Goal: Task Accomplishment & Management: Use online tool/utility

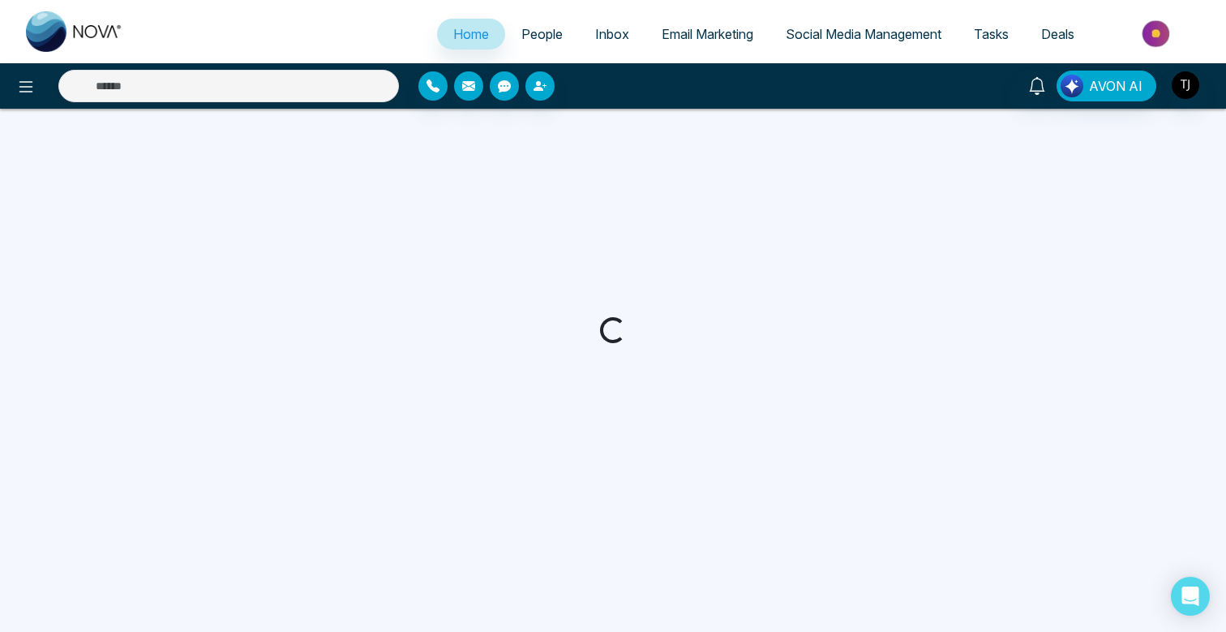
select select "*"
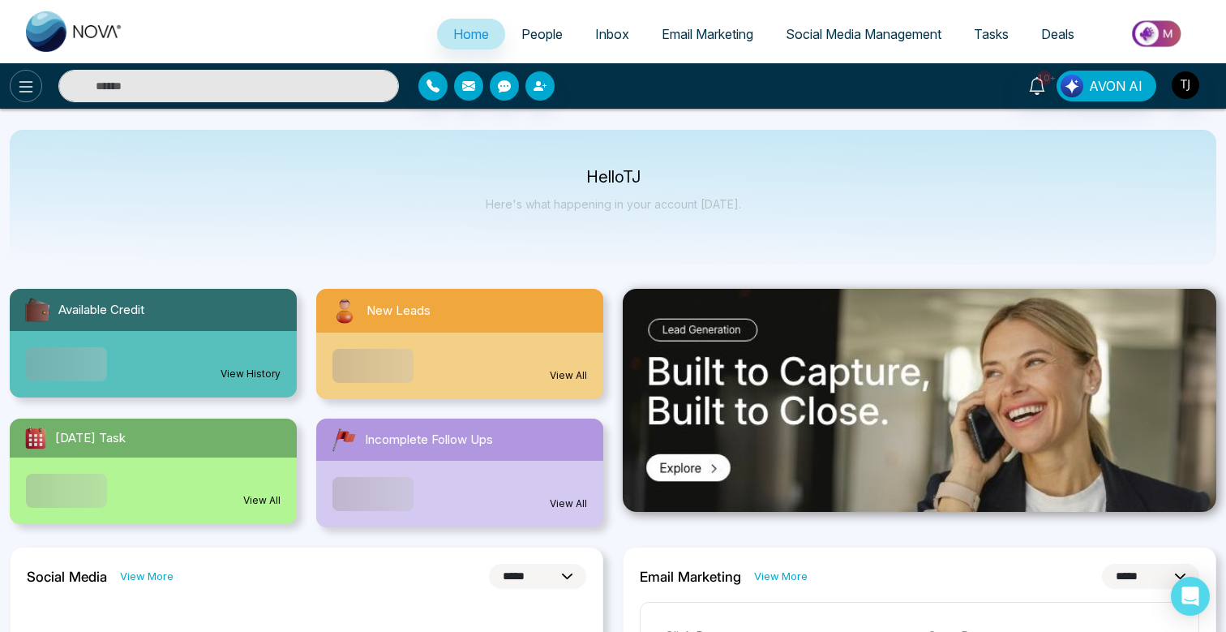
click at [24, 79] on icon at bounding box center [25, 86] width 19 height 19
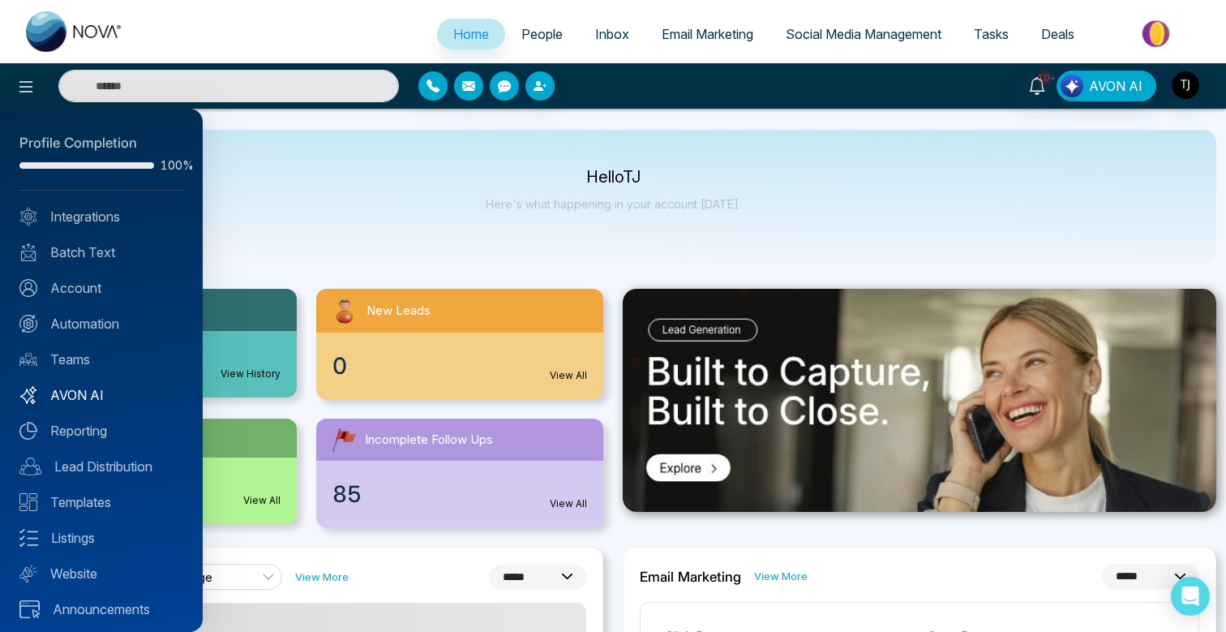
click at [88, 395] on link "AVON AI" at bounding box center [101, 394] width 164 height 19
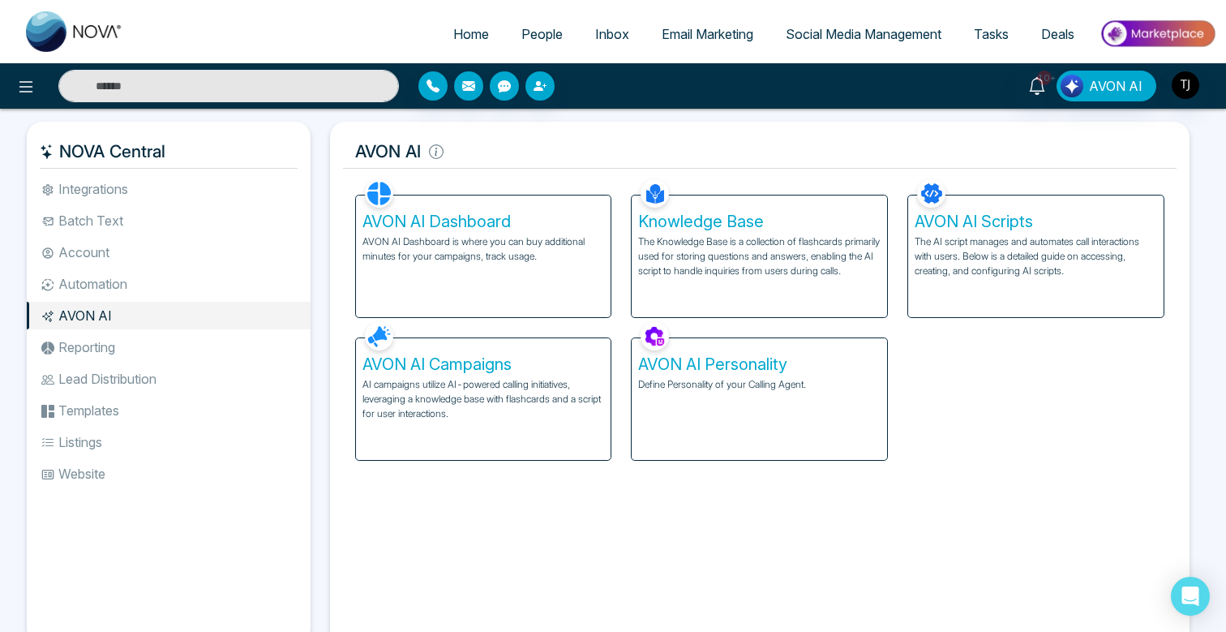
click at [495, 232] on div "AVON AI Dashboard AVON AI Dashboard is where you can buy additional minutes for…" at bounding box center [483, 256] width 255 height 122
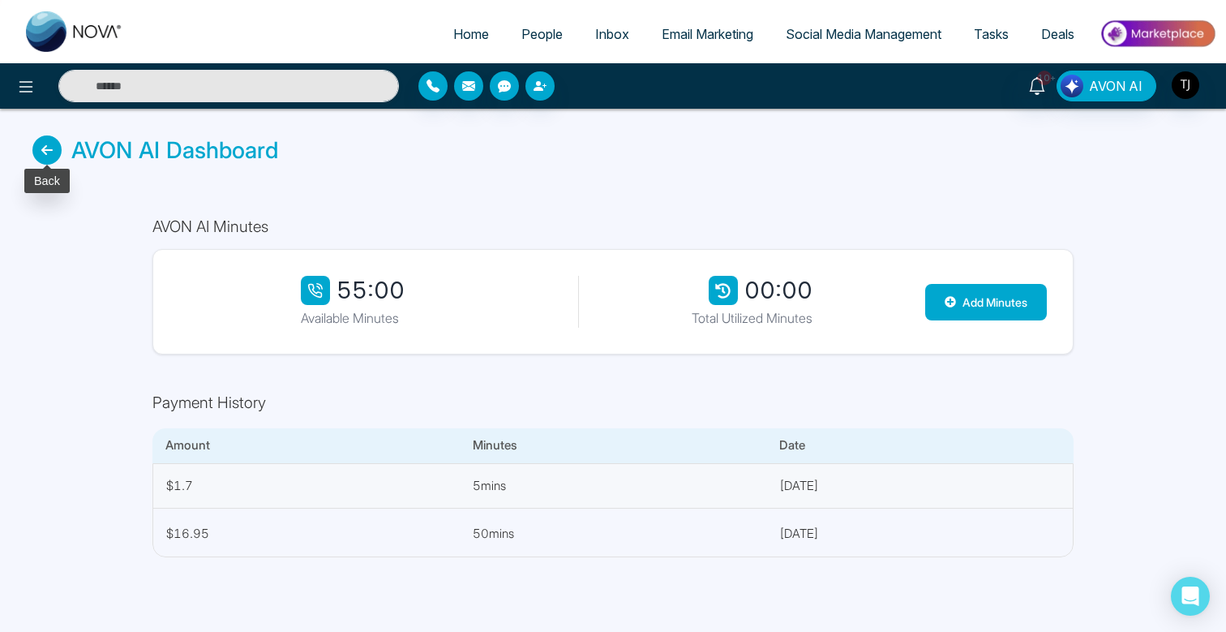
click at [51, 154] on icon at bounding box center [46, 149] width 29 height 29
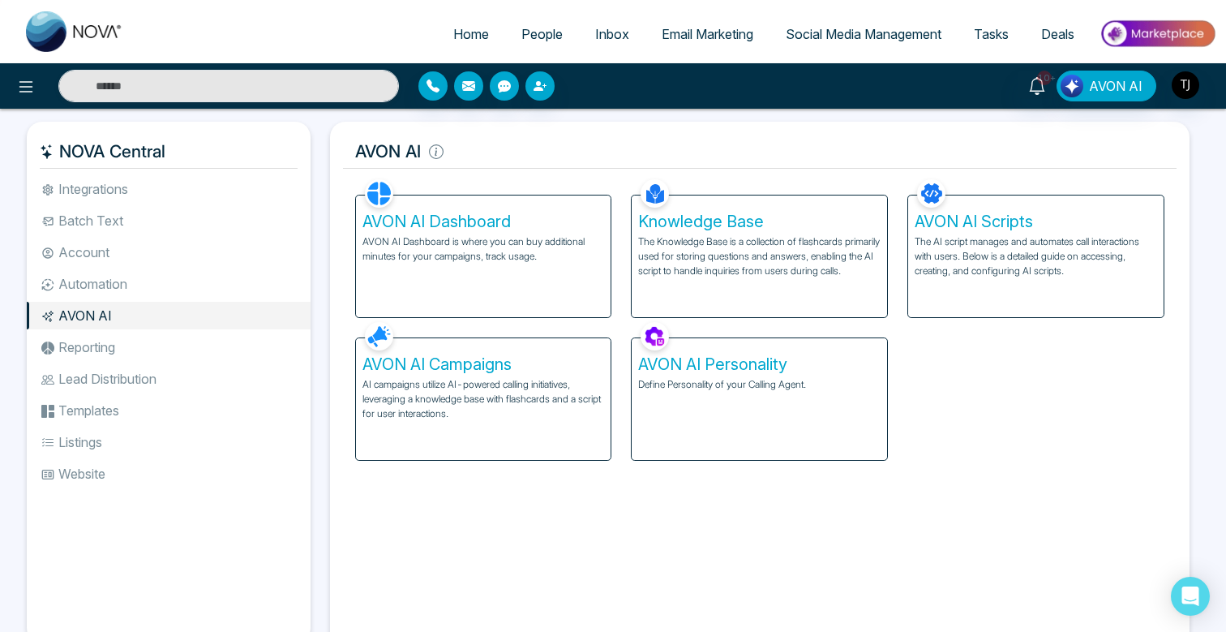
click at [513, 359] on h5 "AVON AI Campaigns" at bounding box center [483, 363] width 242 height 19
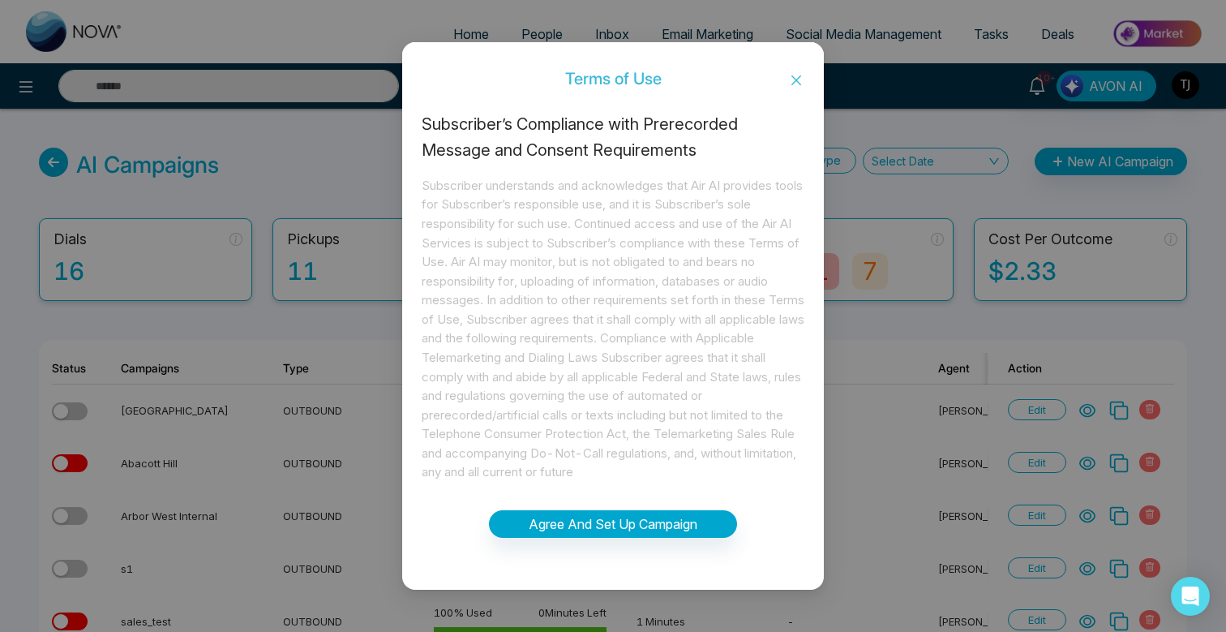
click at [801, 76] on icon "close" at bounding box center [796, 80] width 13 height 13
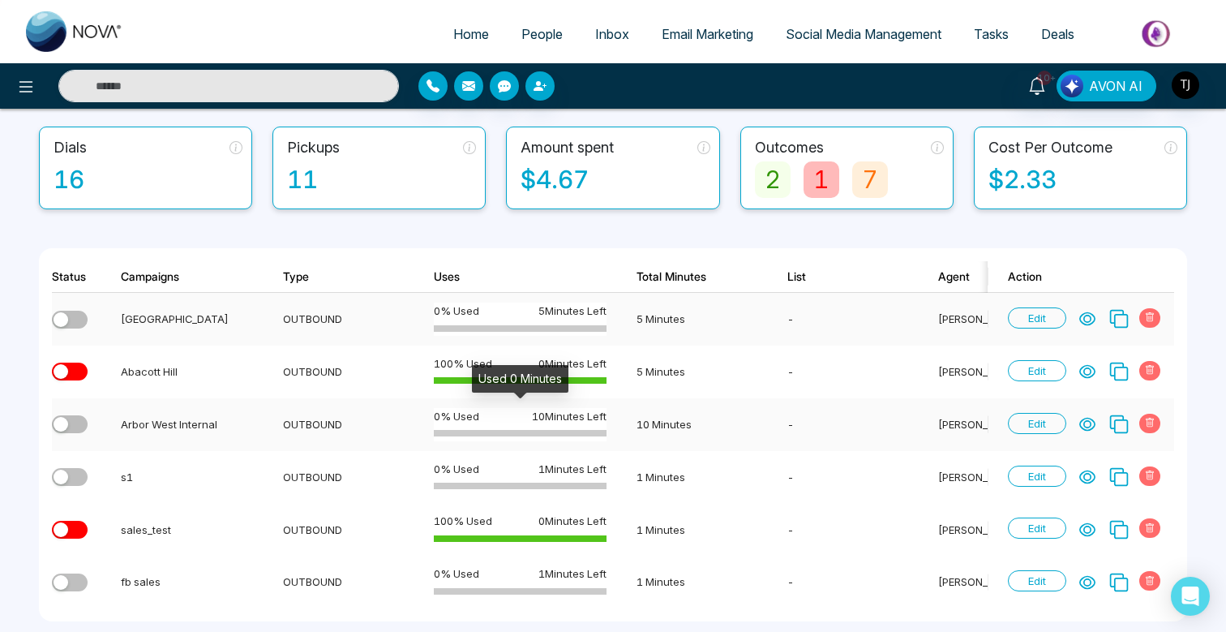
scroll to position [73, 0]
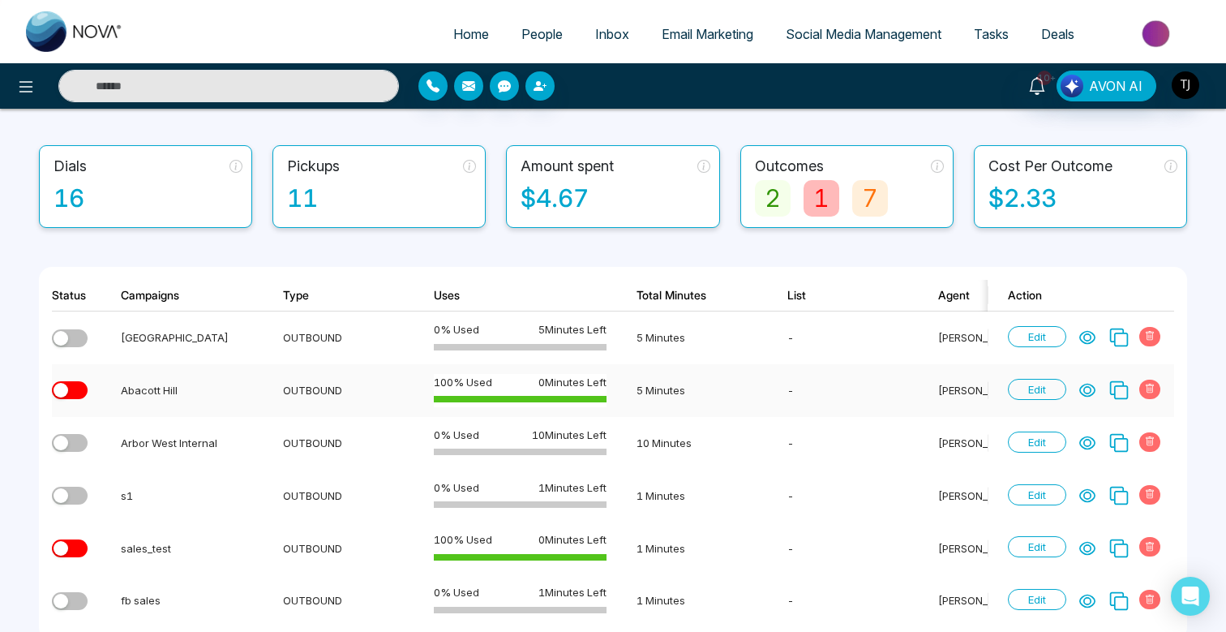
click at [1094, 387] on icon at bounding box center [1087, 390] width 16 height 16
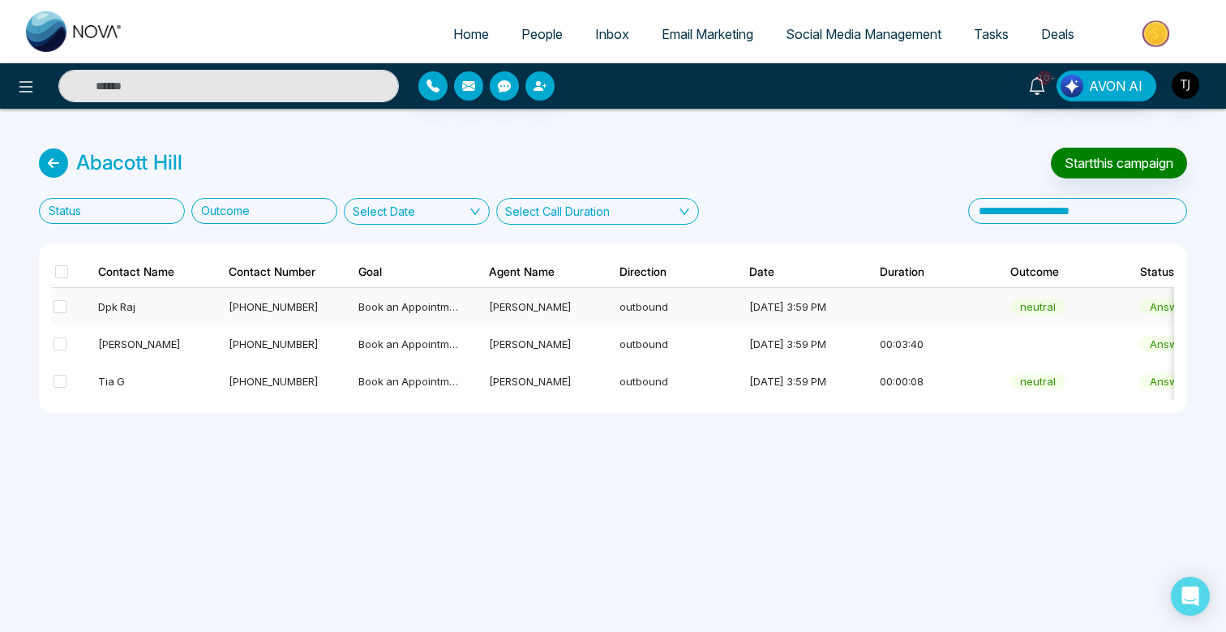
click at [128, 305] on div "Dpk Raj" at bounding box center [148, 306] width 101 height 16
